Goal: Navigation & Orientation: Find specific page/section

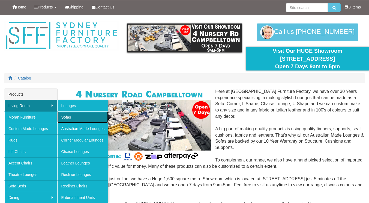
click at [63, 115] on link "Sofas" at bounding box center [82, 116] width 51 height 11
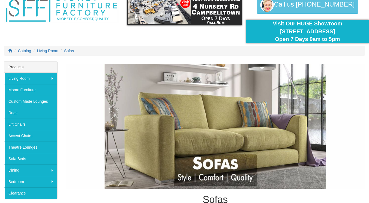
scroll to position [55, 0]
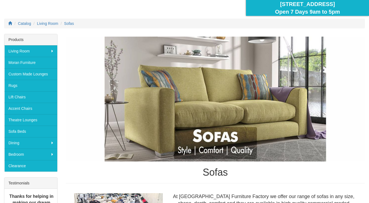
click at [237, 100] on img at bounding box center [216, 99] width 300 height 125
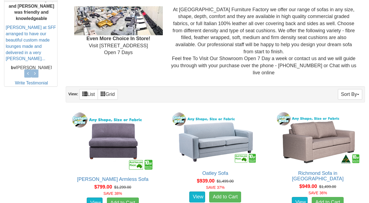
scroll to position [221, 0]
